Goal: Transaction & Acquisition: Subscribe to service/newsletter

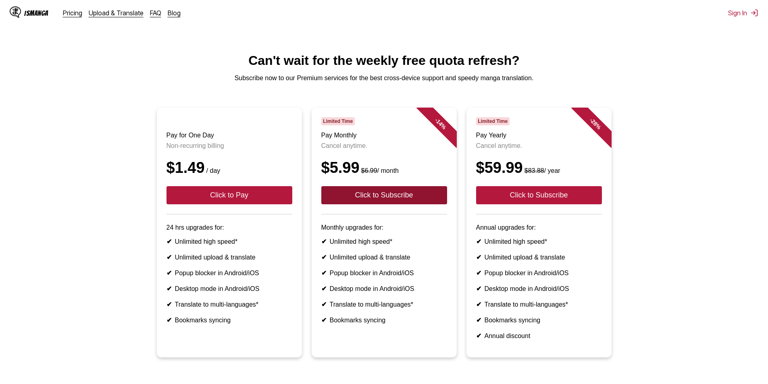
click at [401, 204] on button "Click to Subscribe" at bounding box center [384, 195] width 126 height 18
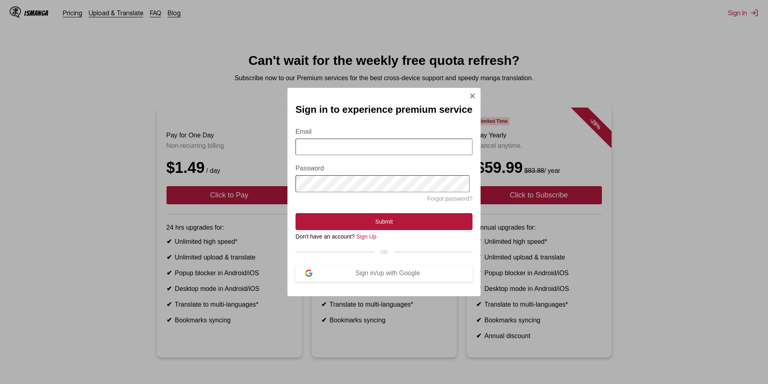
click at [469, 96] on img "Sign In Modal" at bounding box center [472, 96] width 6 height 6
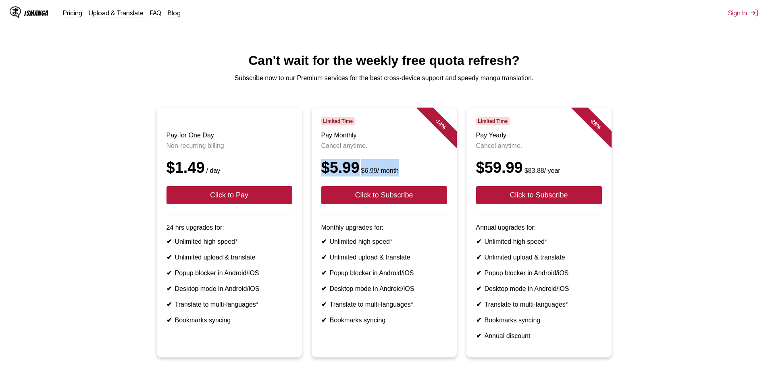
drag, startPoint x: 382, startPoint y: 181, endPoint x: 325, endPoint y: 174, distance: 56.5
click at [325, 174] on div "$5.99 $6.99 / month" at bounding box center [384, 167] width 126 height 17
click at [388, 166] on div "$5.99 $6.99 / month" at bounding box center [384, 167] width 126 height 17
drag, startPoint x: 388, startPoint y: 154, endPoint x: 324, endPoint y: 136, distance: 66.5
click at [324, 136] on header "Limited Time Pay Monthly Cancel anytime. $5.99 $6.99 / month Click to Subscribe" at bounding box center [384, 165] width 126 height 97
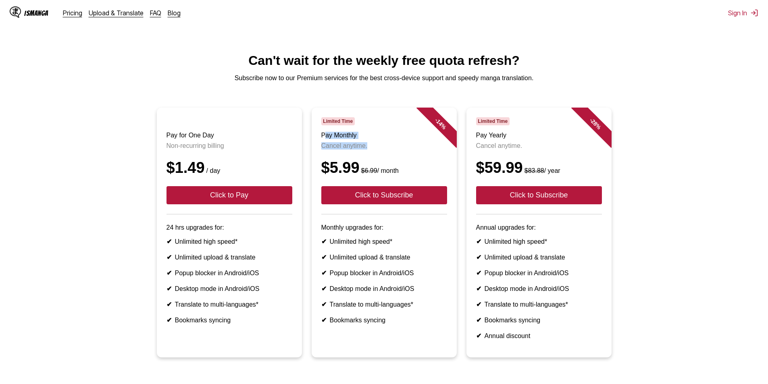
click at [382, 139] on h3 "Pay Monthly" at bounding box center [384, 135] width 126 height 7
click at [168, 11] on link "Blog" at bounding box center [174, 13] width 13 height 8
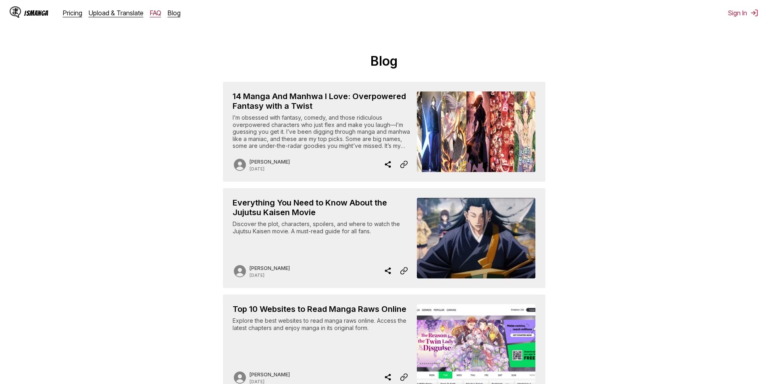
click at [150, 12] on link "FAQ" at bounding box center [155, 13] width 11 height 8
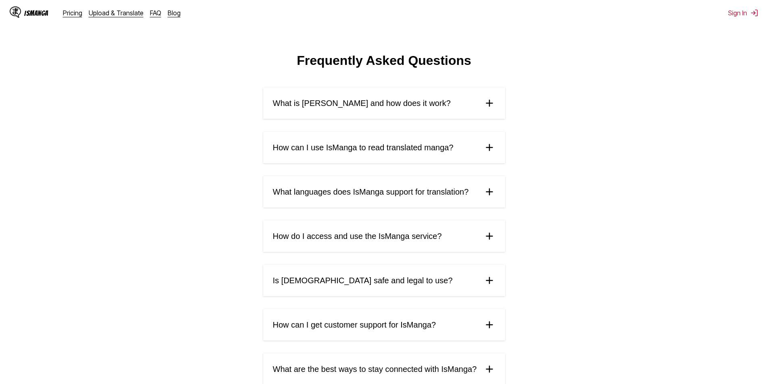
click at [341, 115] on summary "What is IsManga and how does it work?" at bounding box center [384, 103] width 242 height 31
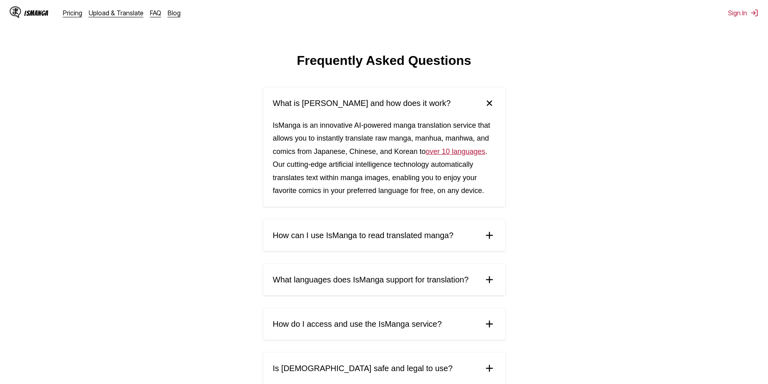
click at [342, 108] on span "What is IsManga and how does it work?" at bounding box center [362, 103] width 178 height 9
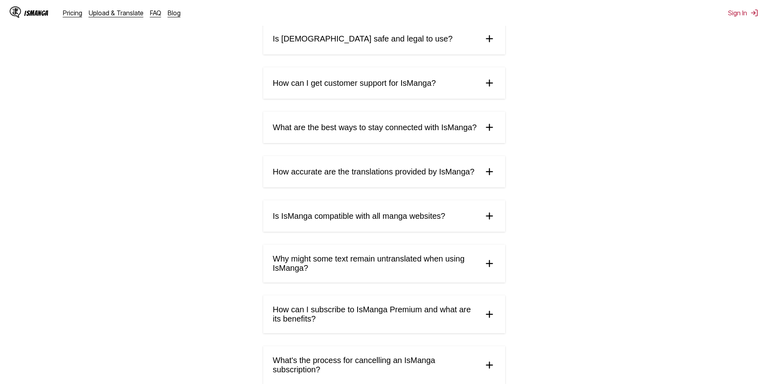
scroll to position [329, 0]
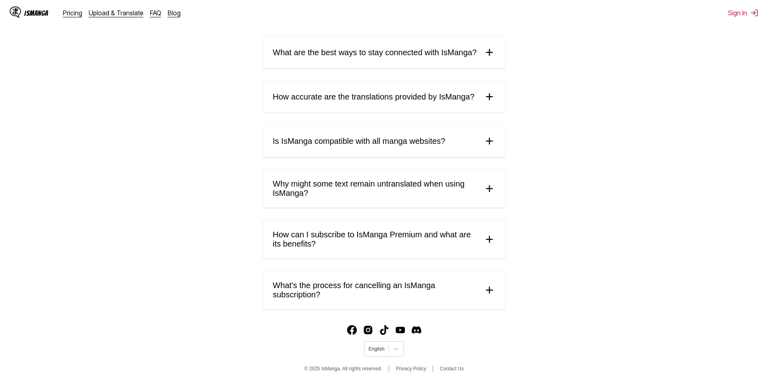
click at [378, 240] on span "How can I subscribe to IsManga Premium and what are its benefits?" at bounding box center [375, 239] width 204 height 19
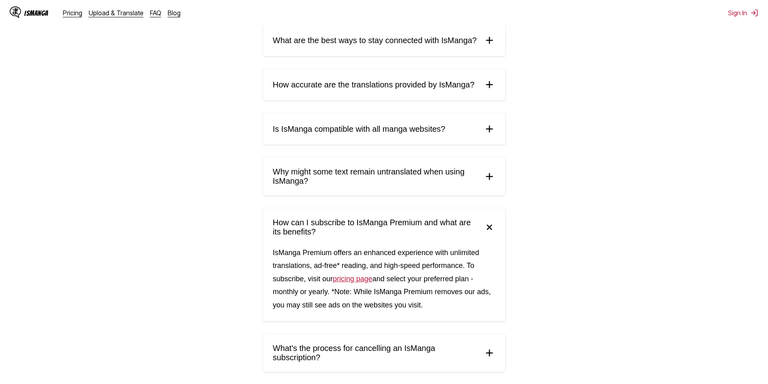
click at [380, 236] on span "How can I subscribe to IsManga Premium and what are its benefits?" at bounding box center [375, 227] width 204 height 19
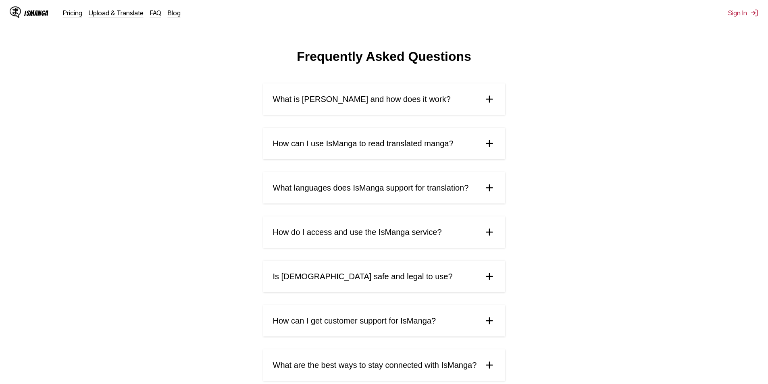
scroll to position [0, 0]
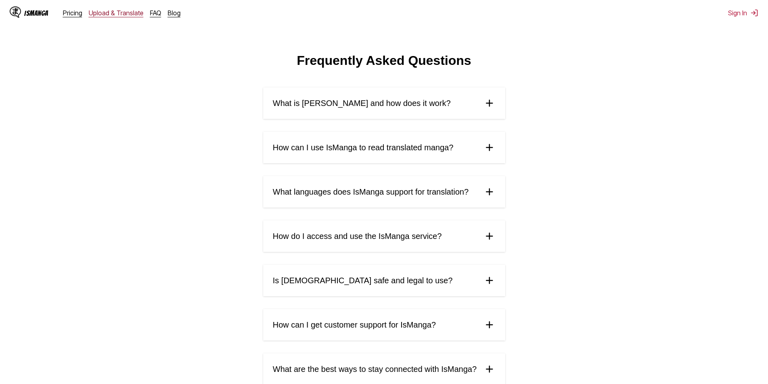
click at [108, 15] on link "Upload & Translate" at bounding box center [116, 13] width 55 height 8
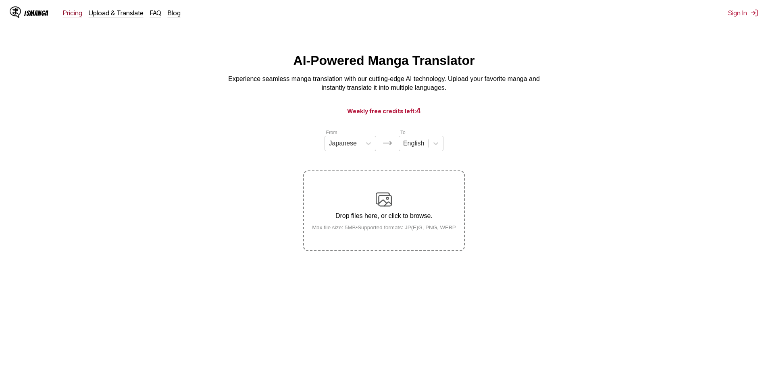
click at [74, 15] on link "Pricing" at bounding box center [72, 13] width 19 height 8
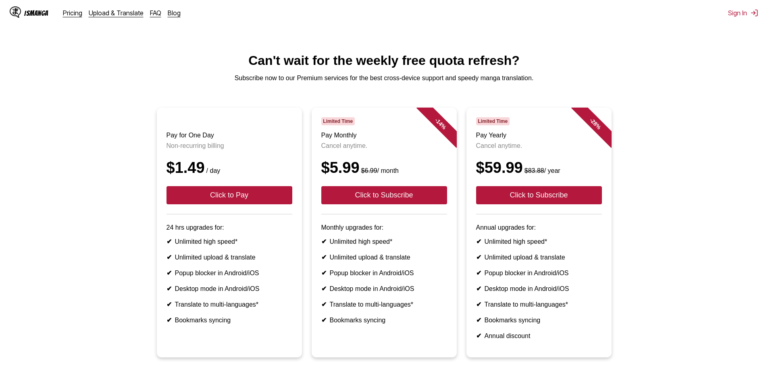
click at [224, 150] on p "Non-recurring billing" at bounding box center [230, 145] width 126 height 7
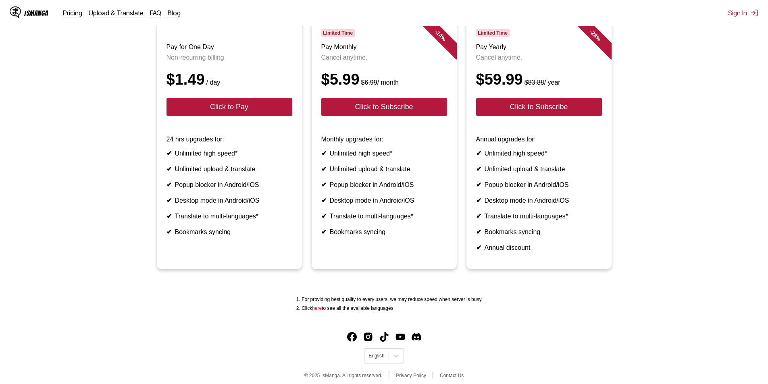
scroll to position [113, 0]
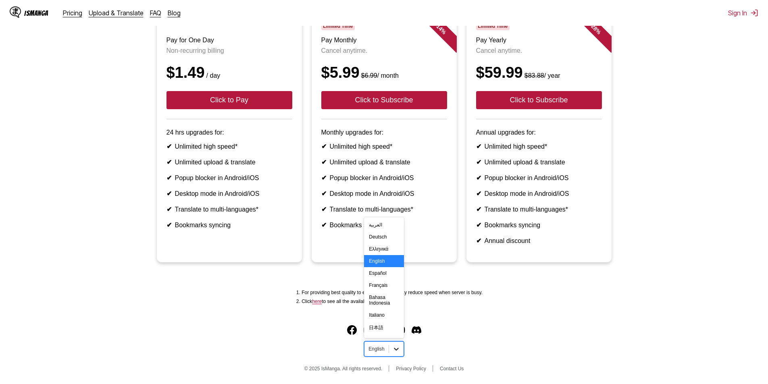
click at [396, 349] on icon at bounding box center [396, 349] width 8 height 8
click at [390, 294] on div "Türkçe" at bounding box center [384, 292] width 40 height 12
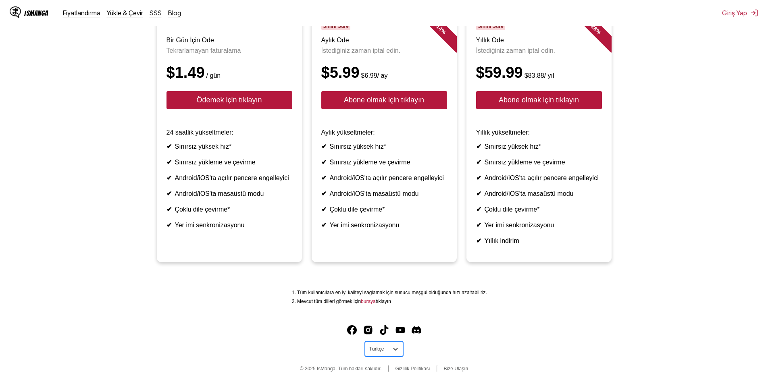
scroll to position [113, 0]
drag, startPoint x: 399, startPoint y: 352, endPoint x: 396, endPoint y: 347, distance: 5.8
click at [399, 352] on div at bounding box center [395, 349] width 15 height 15
click at [390, 263] on div "English" at bounding box center [384, 261] width 39 height 12
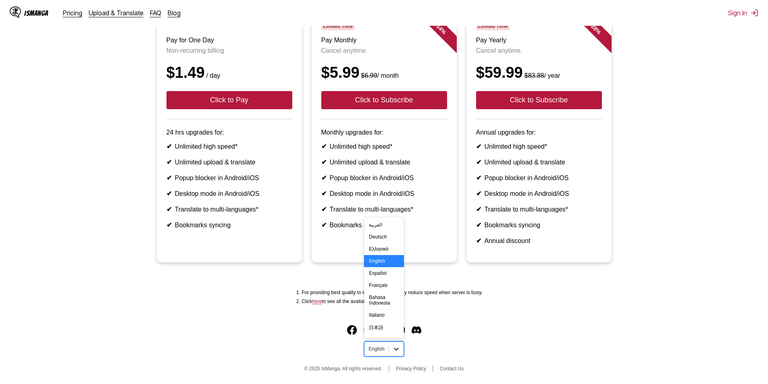
click at [399, 347] on div at bounding box center [396, 349] width 15 height 15
click at [501, 298] on div "For providing best quality to every users, we may reduce speed when server is b…" at bounding box center [383, 297] width 755 height 24
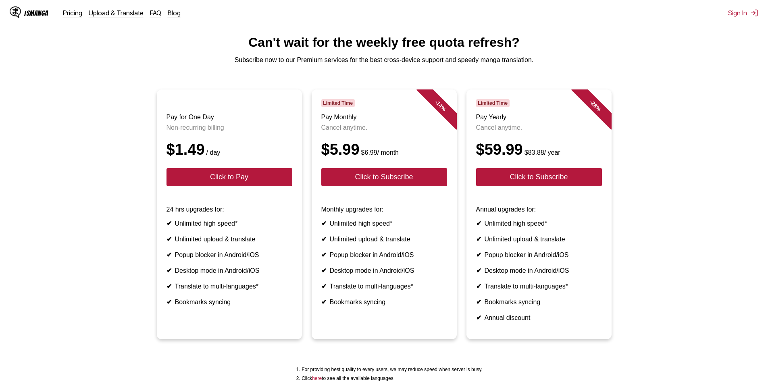
scroll to position [0, 0]
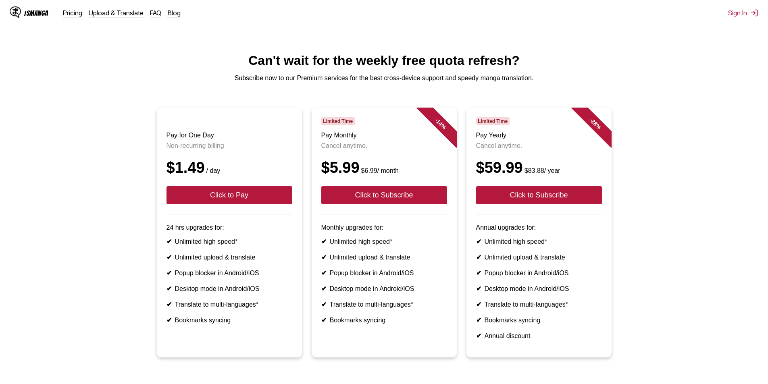
click at [517, 77] on p "Subscribe now to our Premium services for the best cross-device support and spe…" at bounding box center [383, 78] width 755 height 7
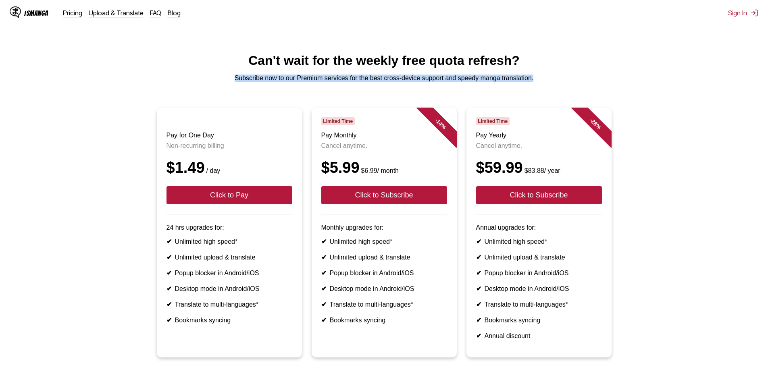
click at [517, 77] on p "Subscribe now to our Premium services for the best cross-device support and spe…" at bounding box center [383, 78] width 755 height 7
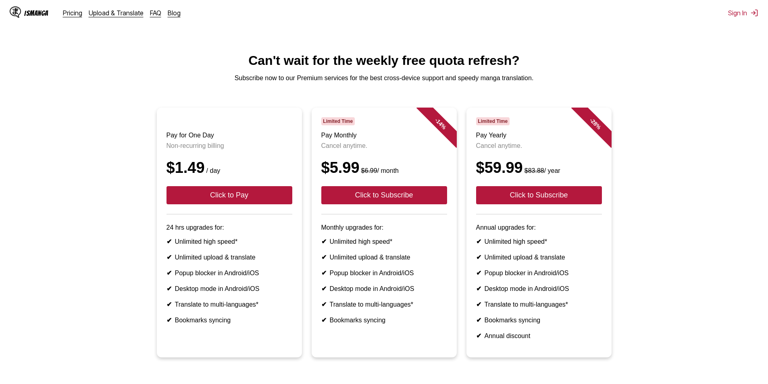
click at [649, 95] on main "Can't wait for the weekly free quota refresh? Subscribe now to our Premium serv…" at bounding box center [384, 228] width 768 height 351
